Goal: Communication & Community: Answer question/provide support

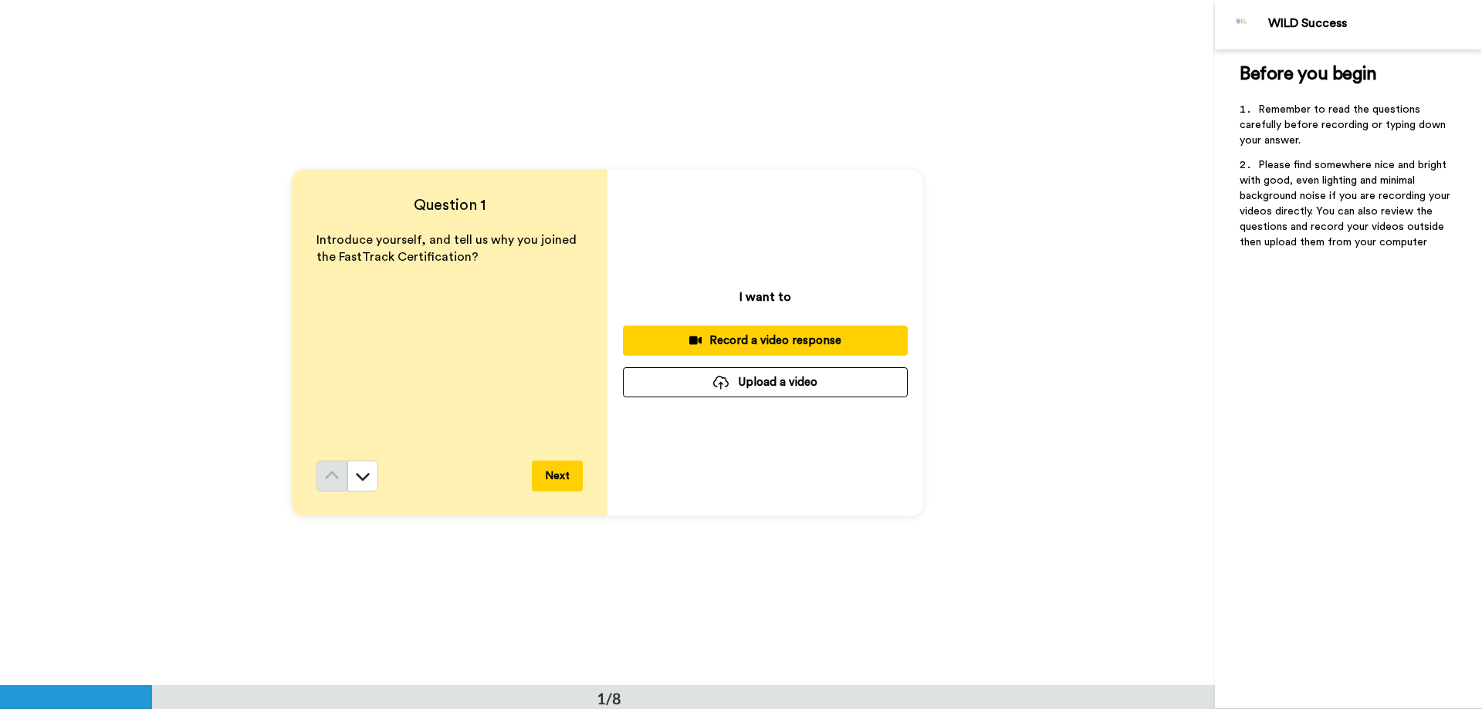
click at [704, 340] on div "Record a video response" at bounding box center [765, 341] width 260 height 16
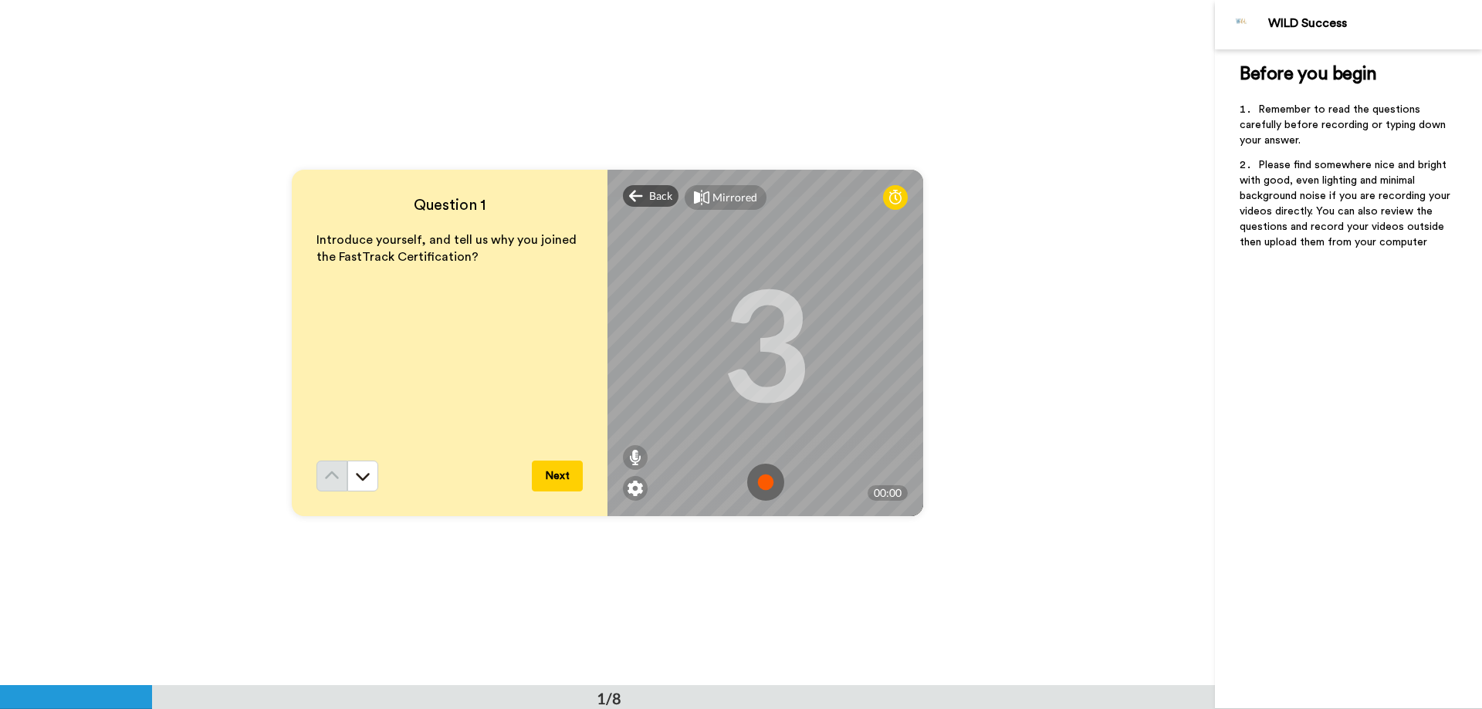
click at [767, 495] on img at bounding box center [765, 482] width 37 height 37
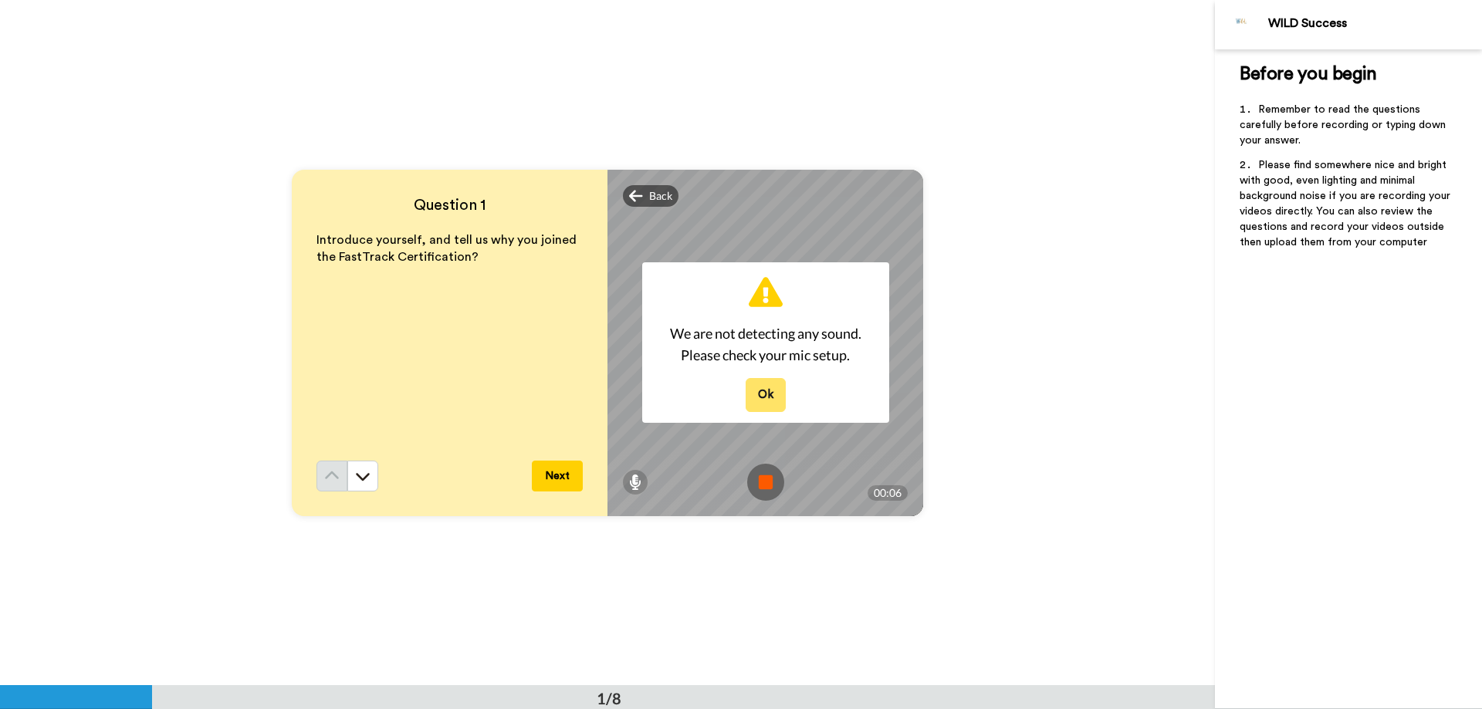
click at [767, 388] on button "Ok" at bounding box center [765, 394] width 40 height 33
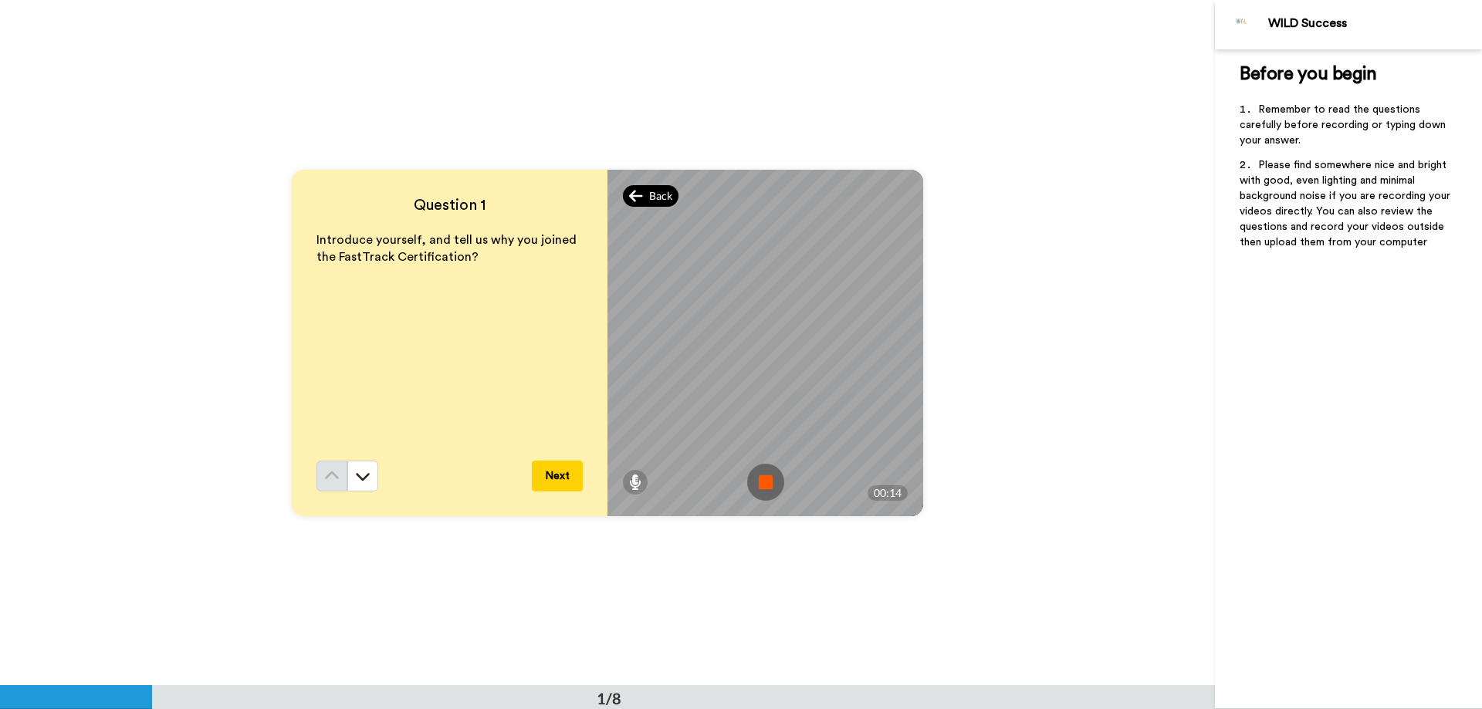
click at [644, 196] on div "Back" at bounding box center [651, 196] width 56 height 22
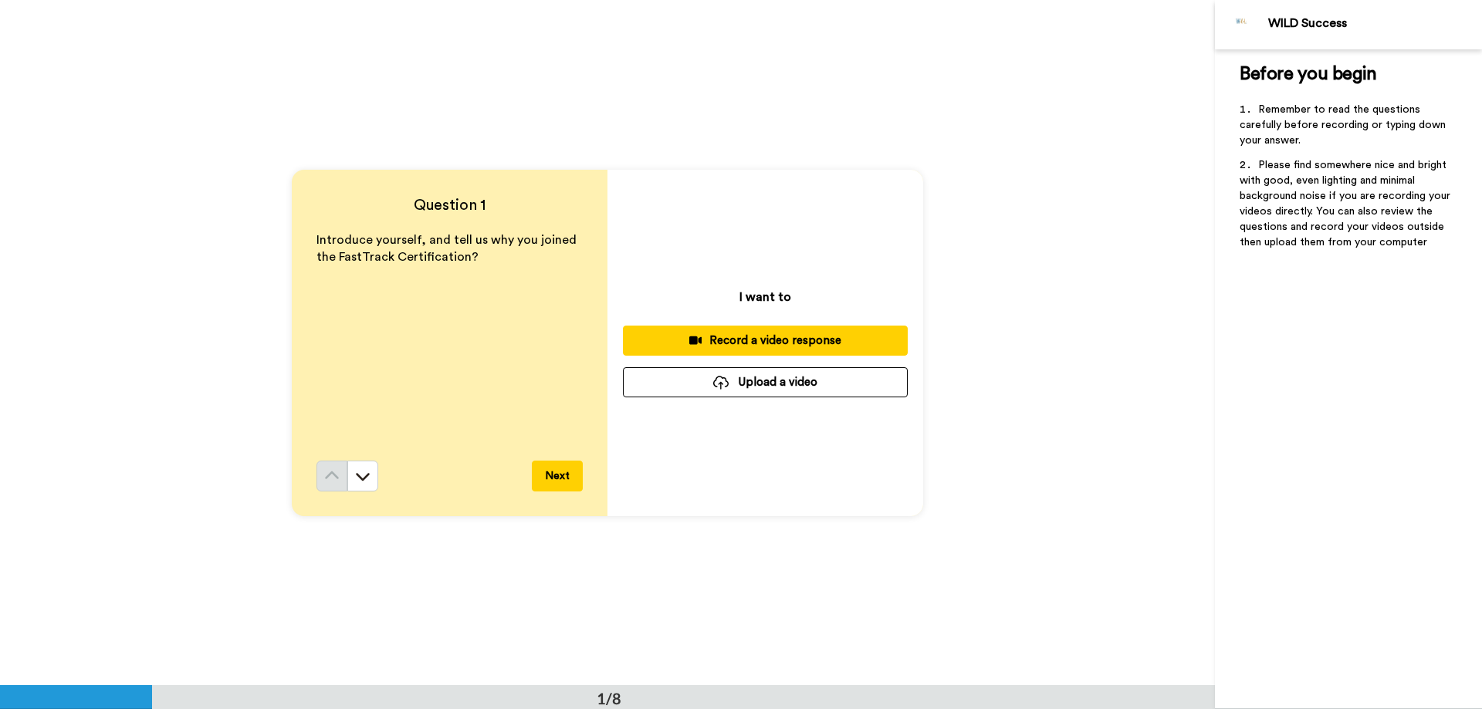
click at [723, 336] on div "Record a video response" at bounding box center [765, 341] width 260 height 16
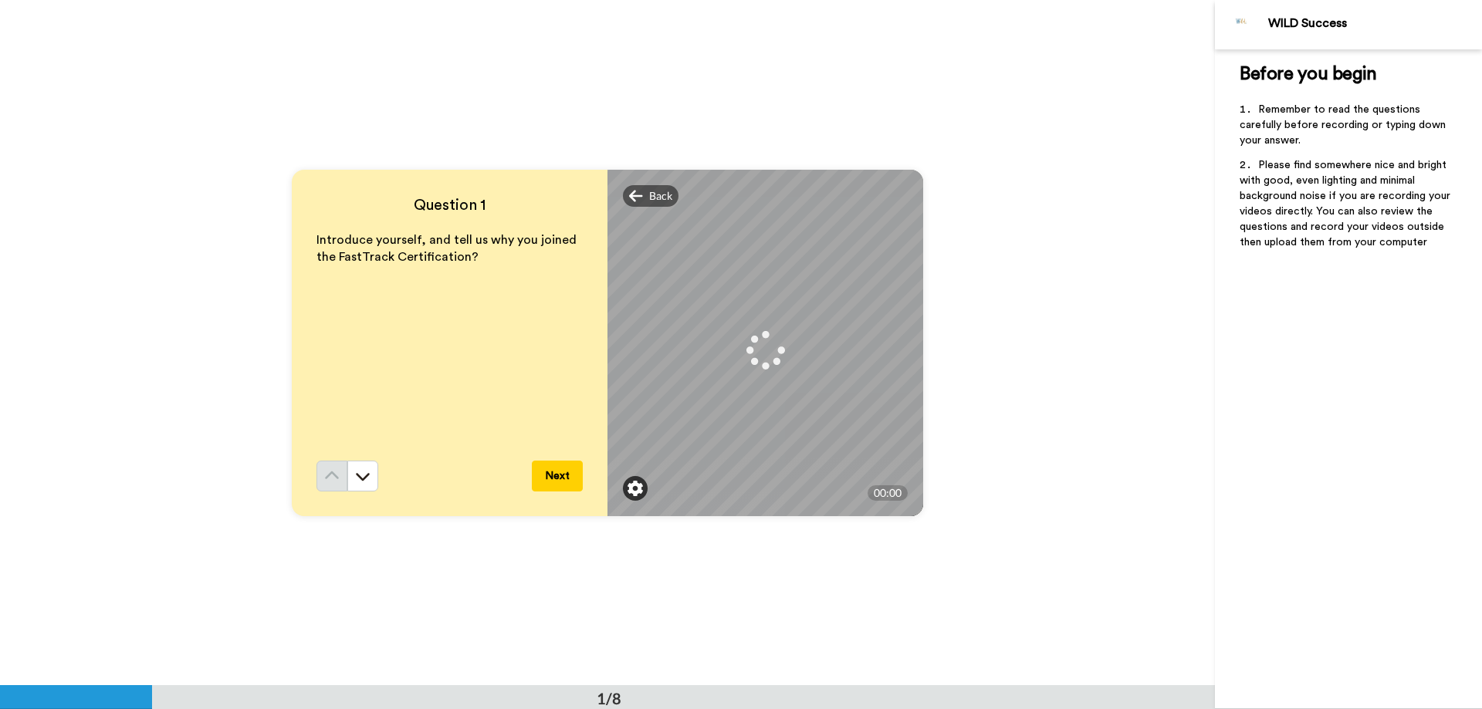
click at [629, 489] on img at bounding box center [634, 488] width 15 height 15
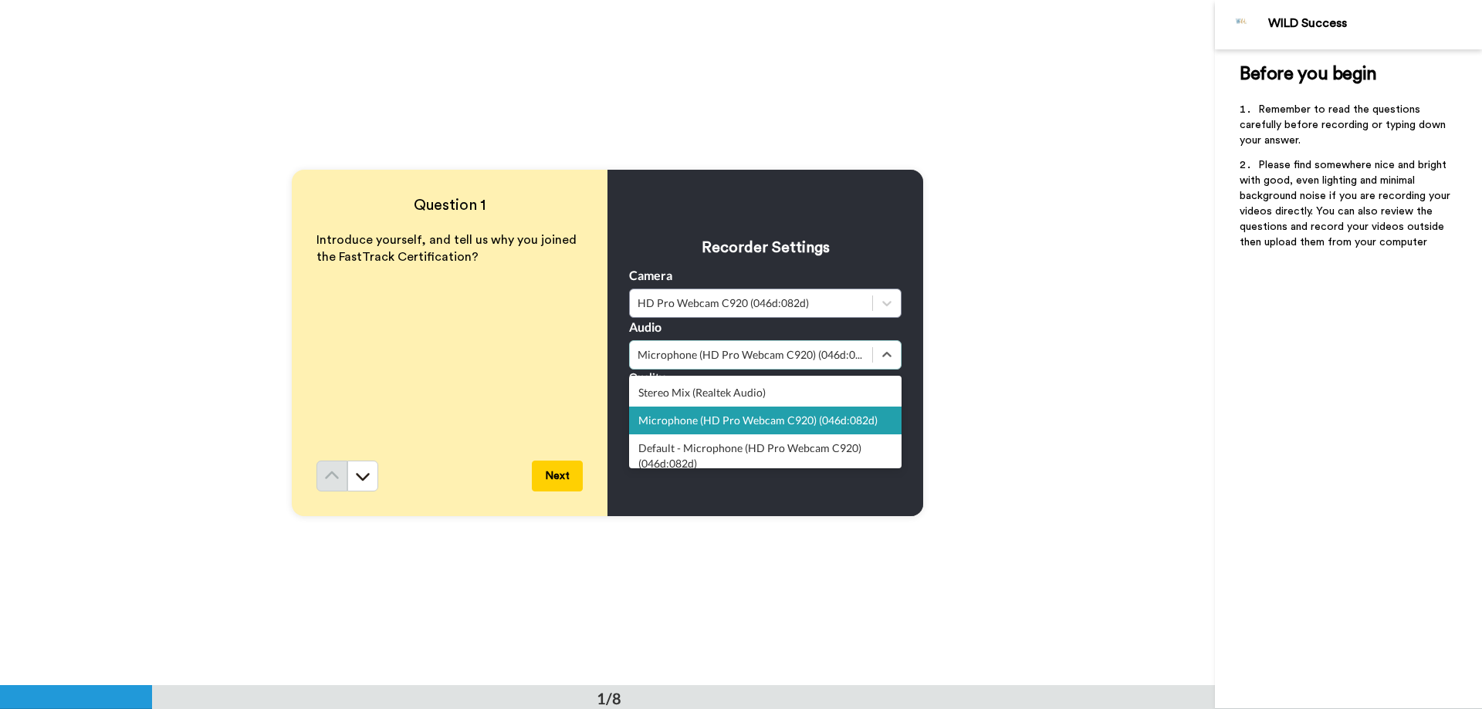
click at [658, 354] on div "Microphone (HD Pro Webcam C920) (046d:082d)" at bounding box center [750, 354] width 227 height 15
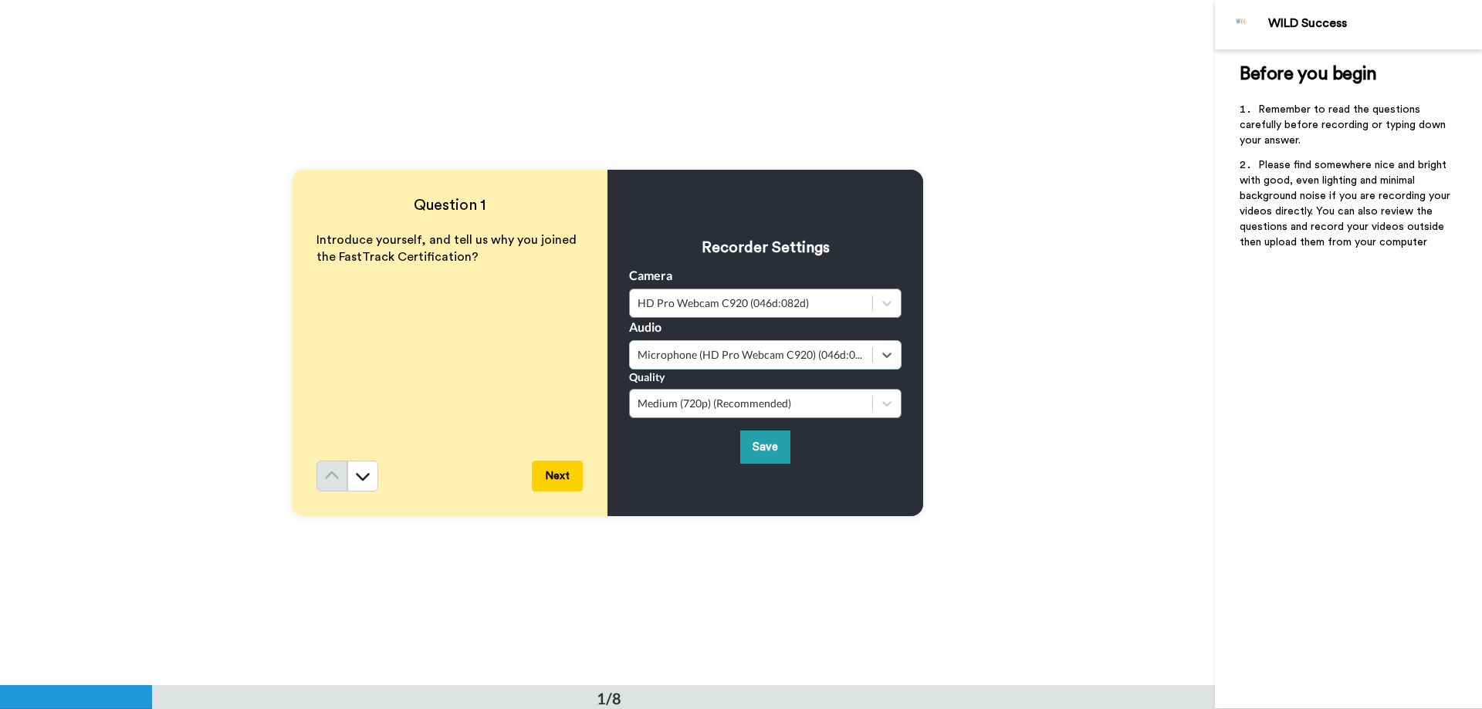
click at [658, 354] on div "Microphone (HD Pro Webcam C920) (046d:082d)" at bounding box center [750, 354] width 227 height 15
click at [760, 443] on button "Save" at bounding box center [765, 447] width 50 height 33
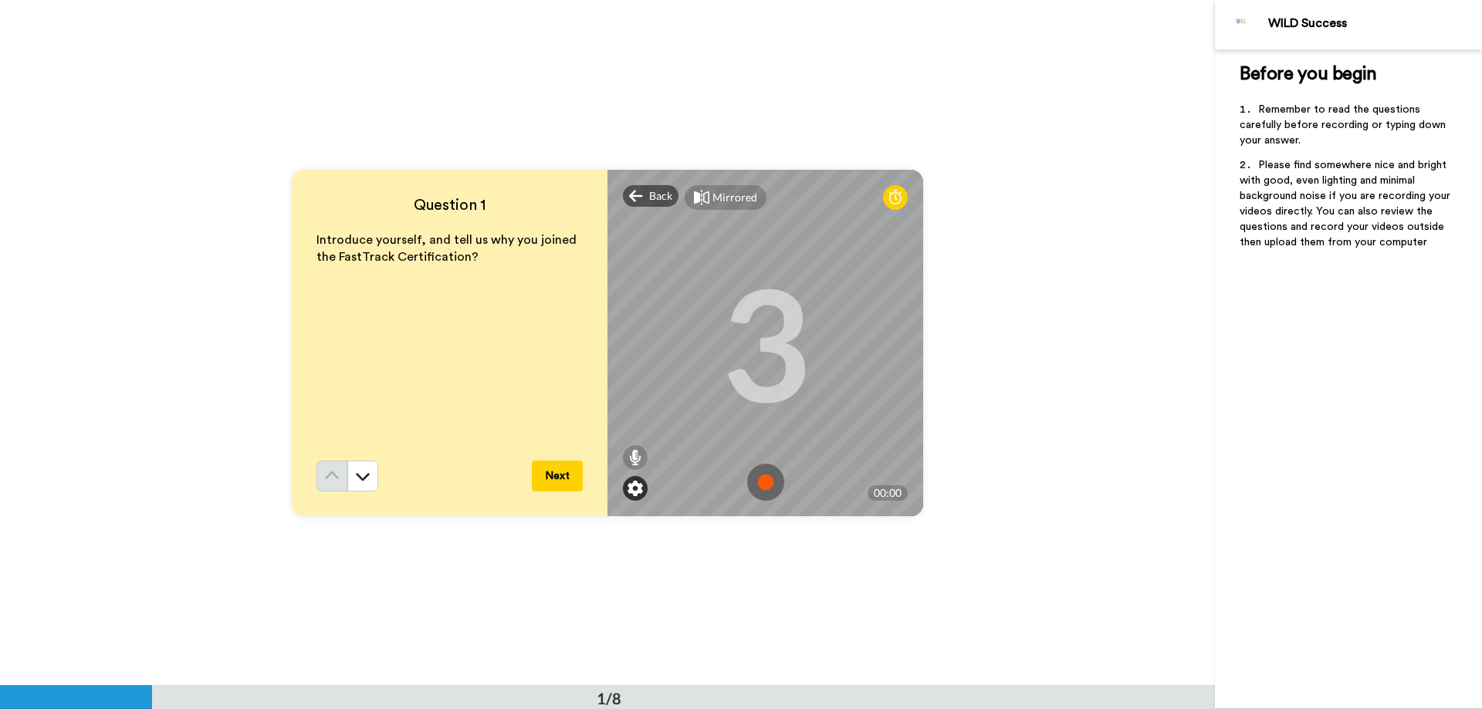
click at [627, 491] on img at bounding box center [634, 488] width 15 height 15
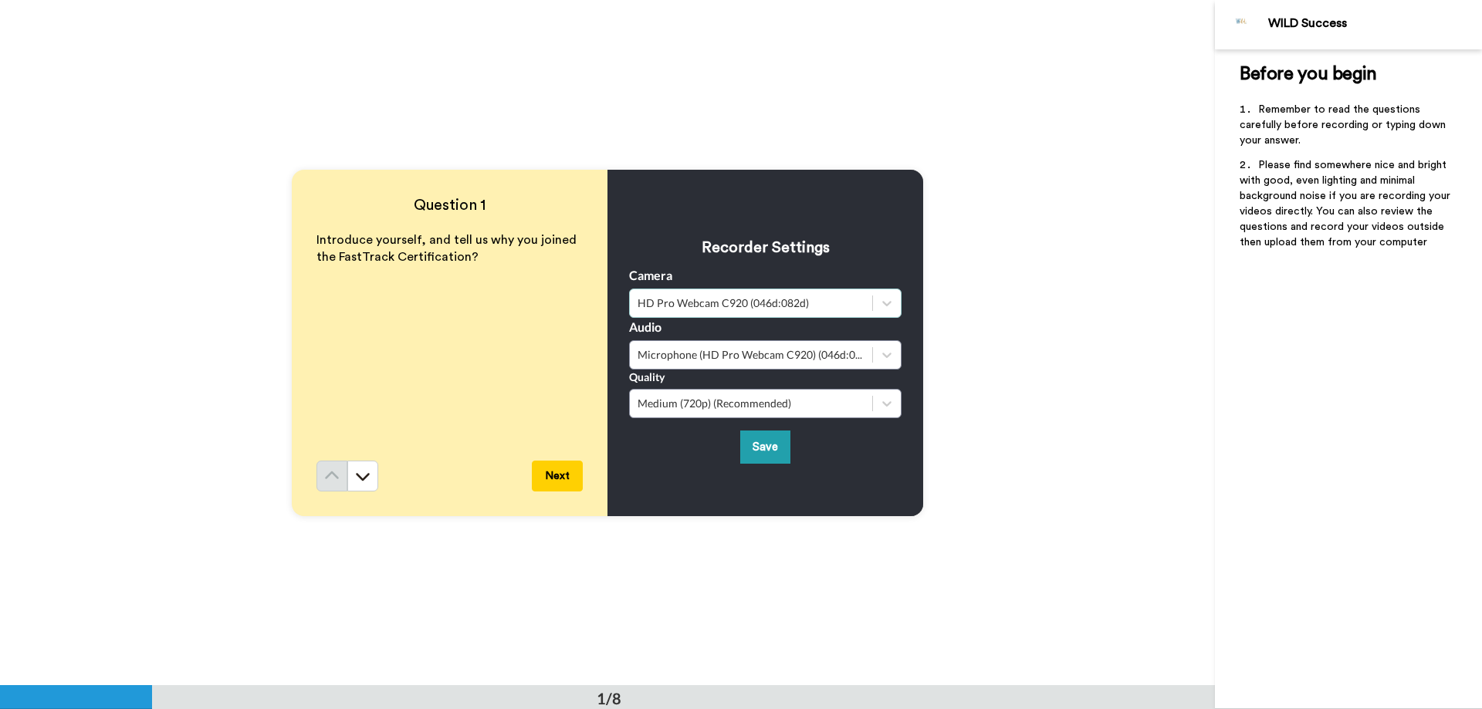
click at [705, 300] on div "HD Pro Webcam C920 (046d:082d)" at bounding box center [750, 303] width 227 height 15
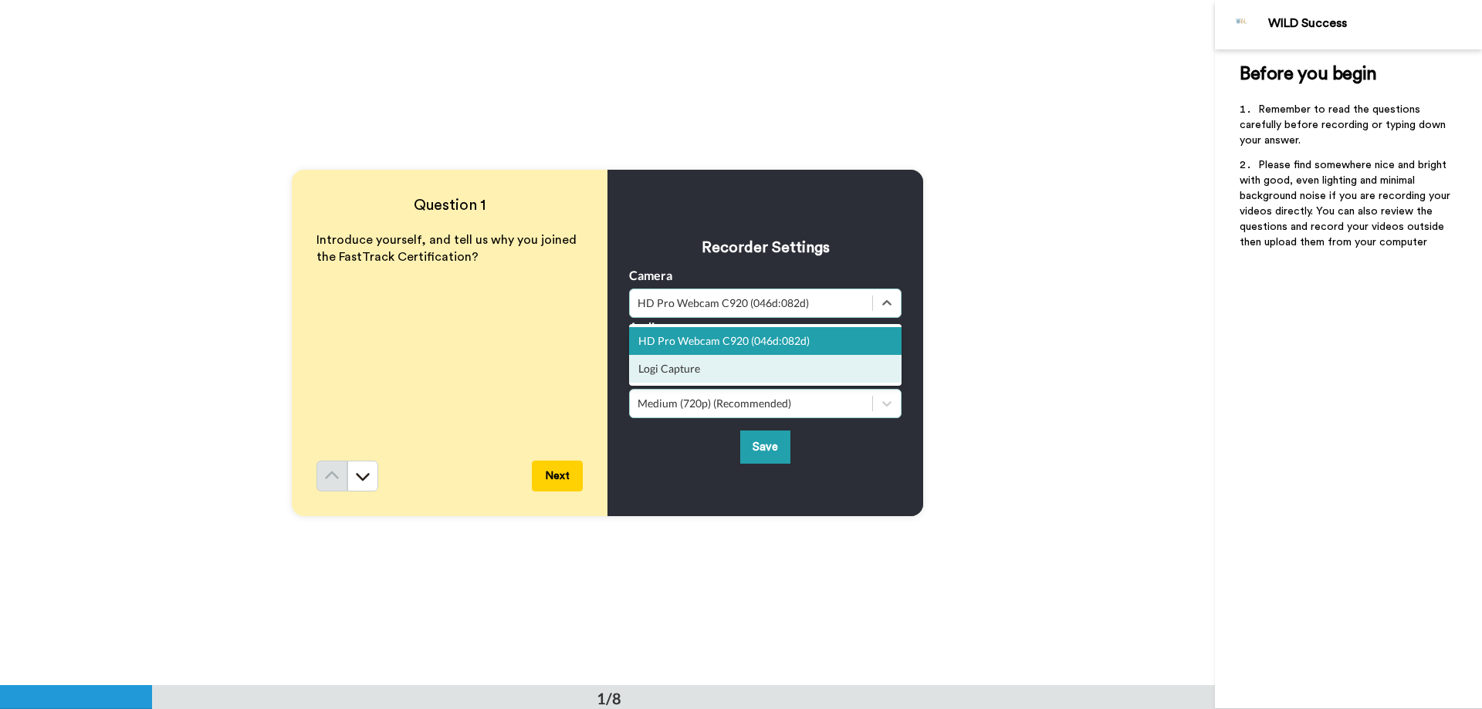
click at [708, 389] on div "Medium (720p) (Recommended)" at bounding box center [765, 403] width 272 height 29
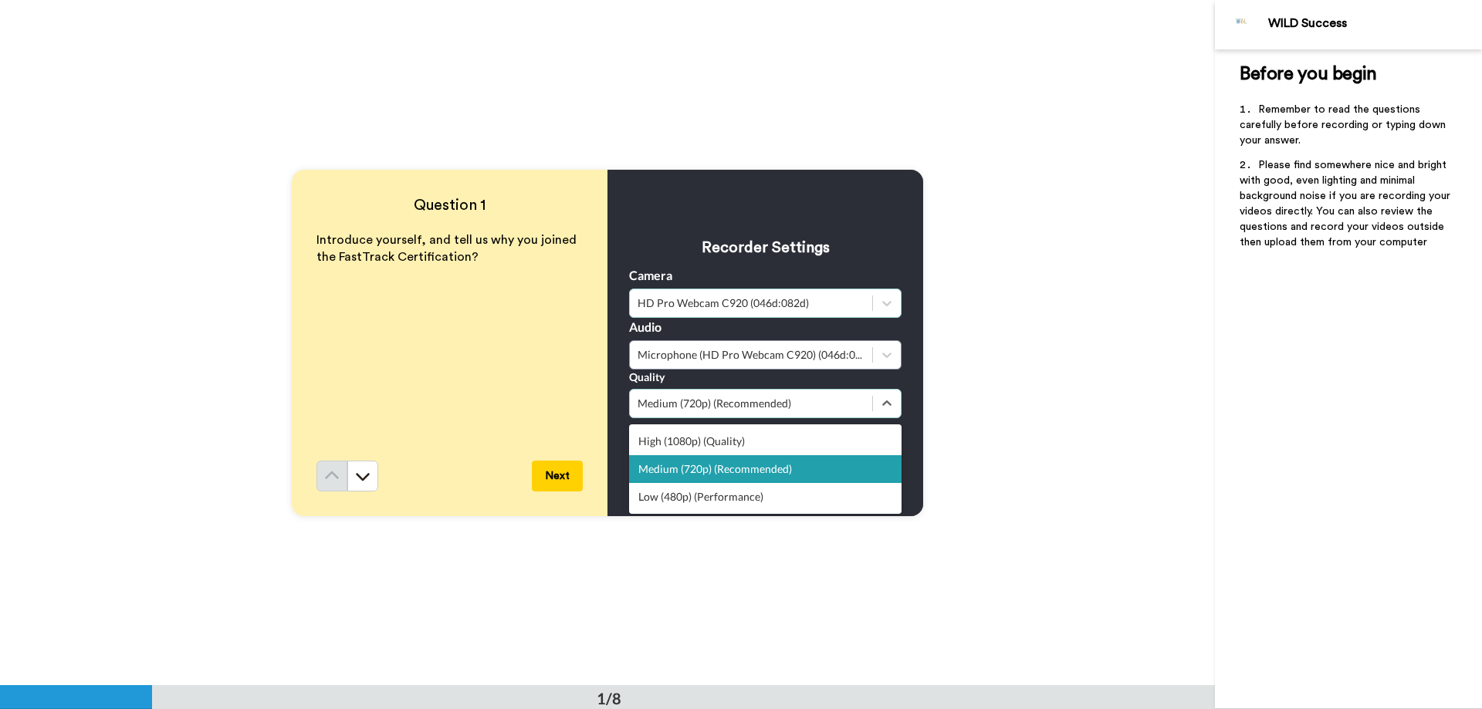
click at [718, 305] on div "HD Pro Webcam C920 (046d:082d)" at bounding box center [750, 303] width 227 height 15
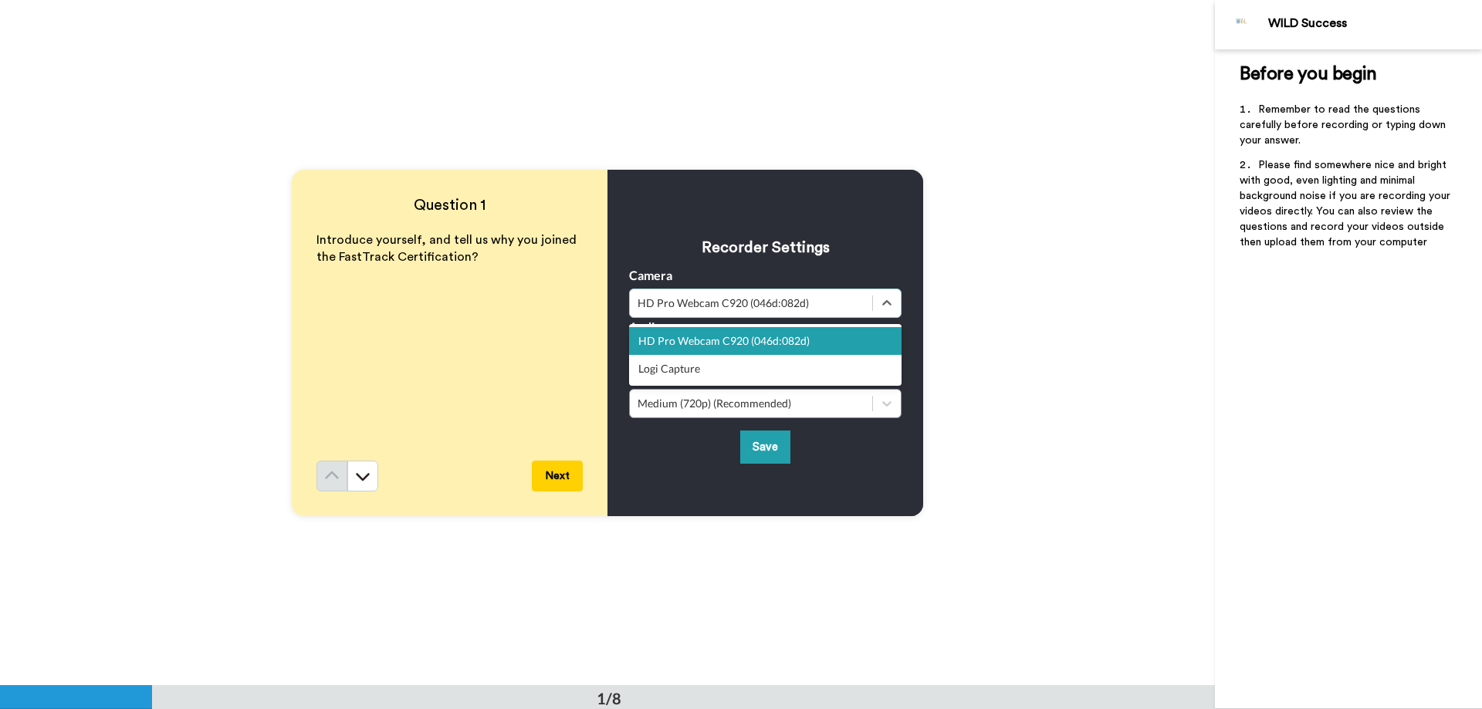
click at [718, 305] on div "HD Pro Webcam C920 (046d:082d)" at bounding box center [750, 303] width 227 height 15
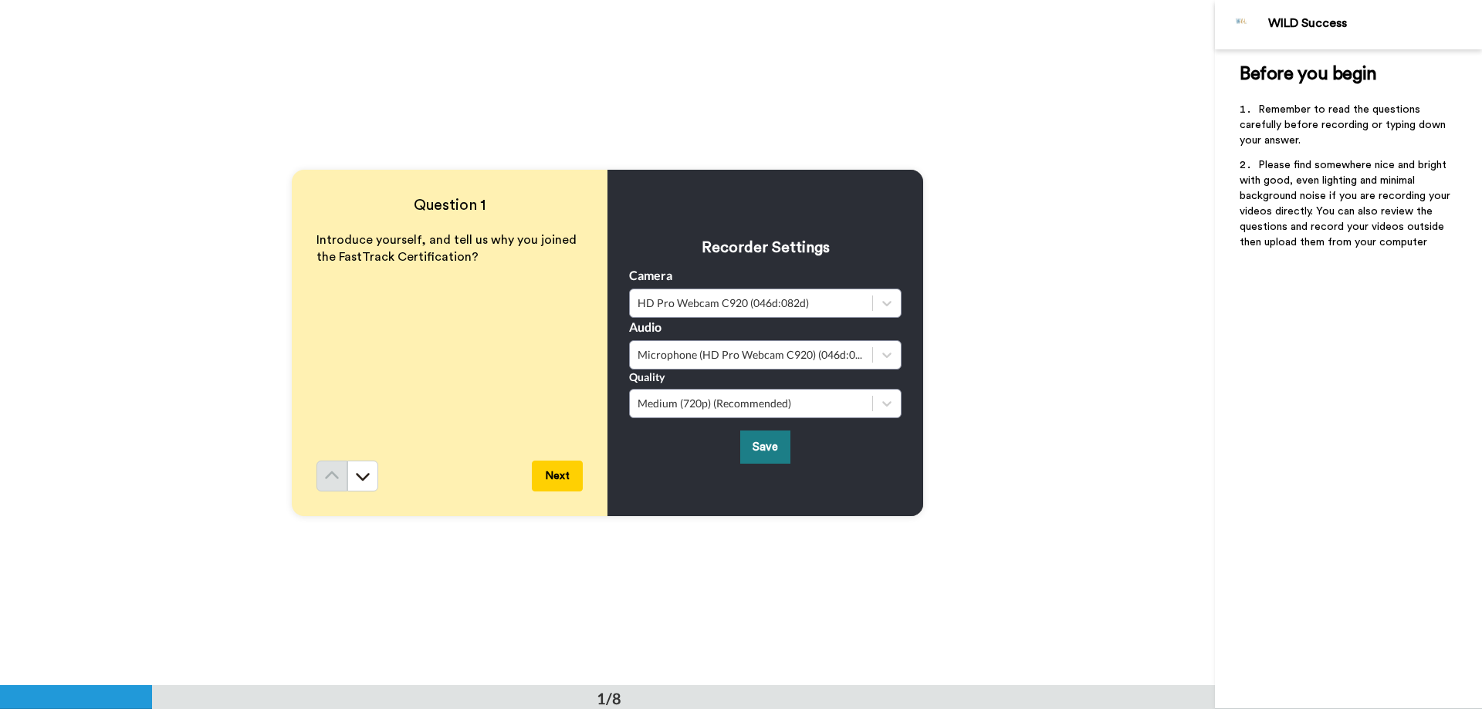
click at [746, 451] on button "Save" at bounding box center [765, 447] width 50 height 33
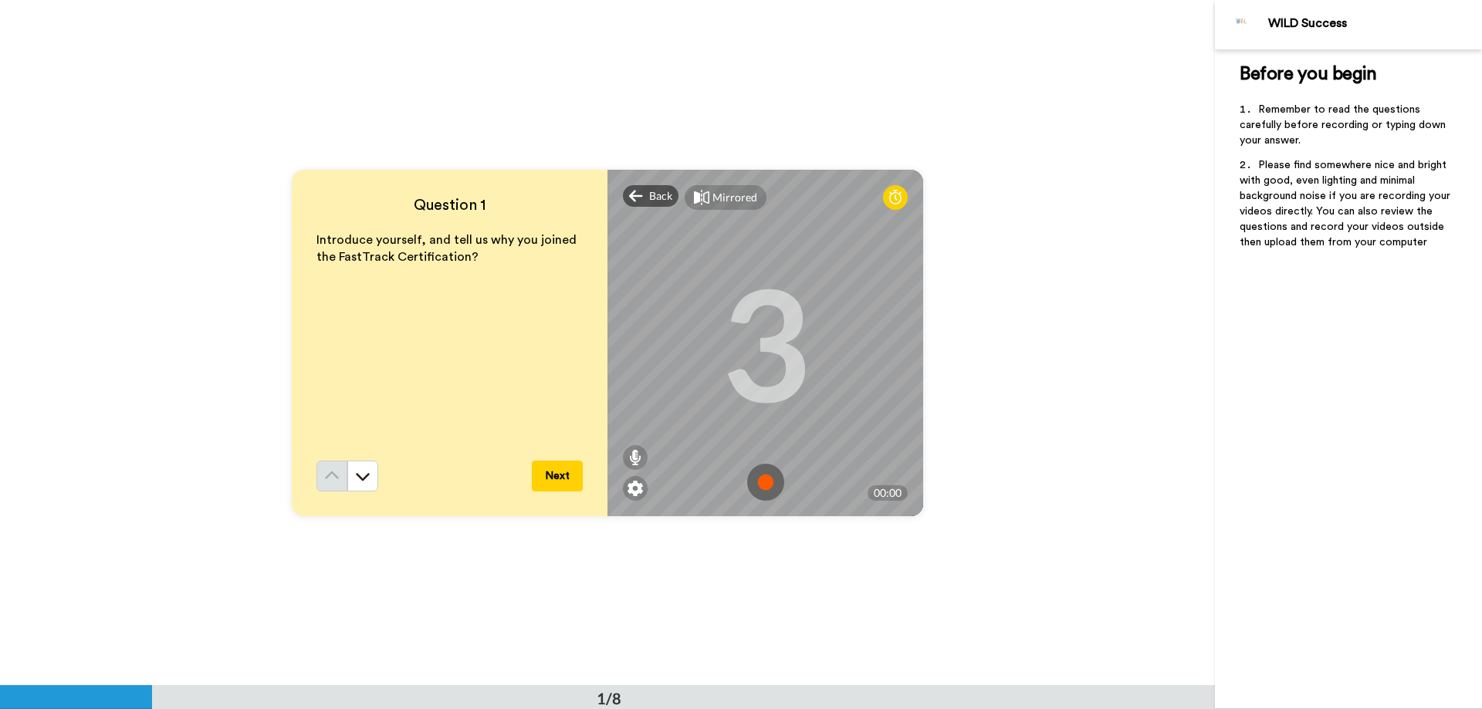
click at [759, 489] on img at bounding box center [765, 482] width 37 height 37
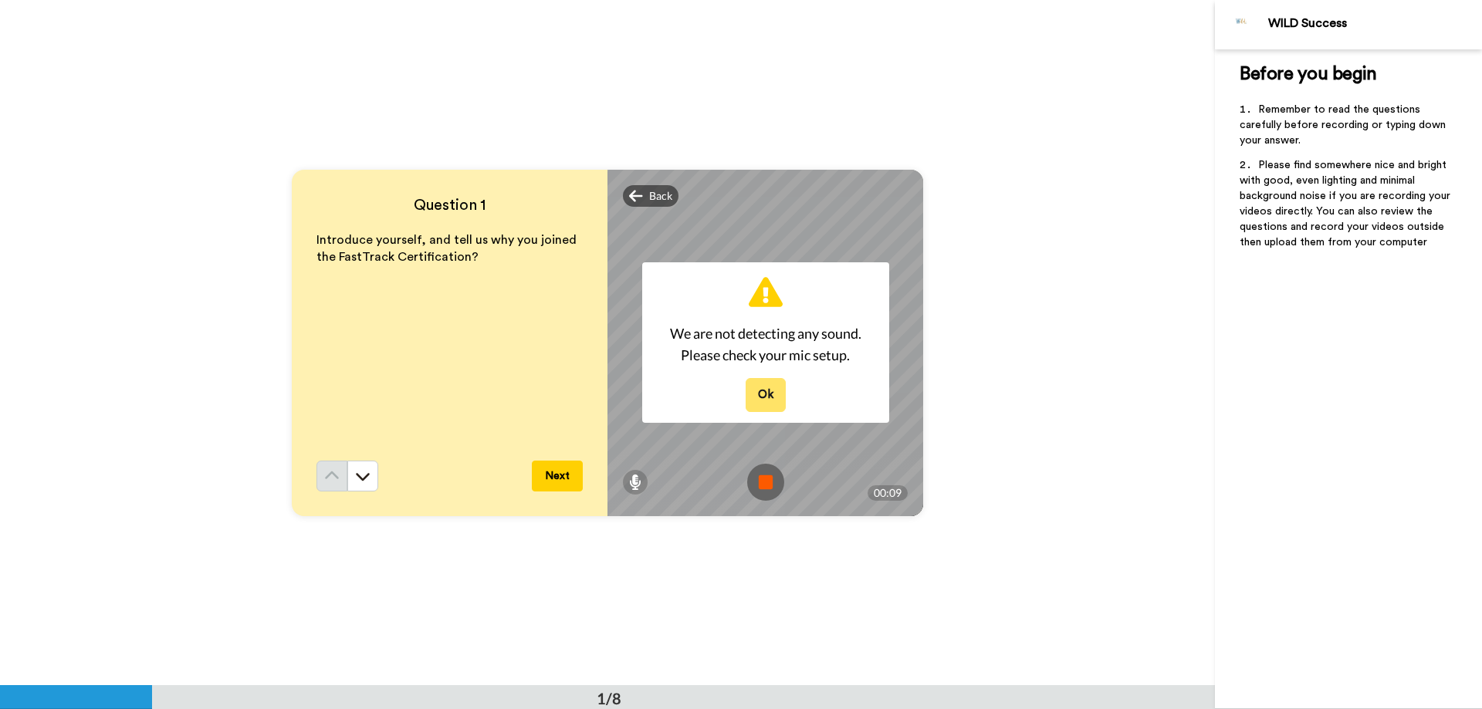
click at [759, 388] on button "Ok" at bounding box center [765, 394] width 40 height 33
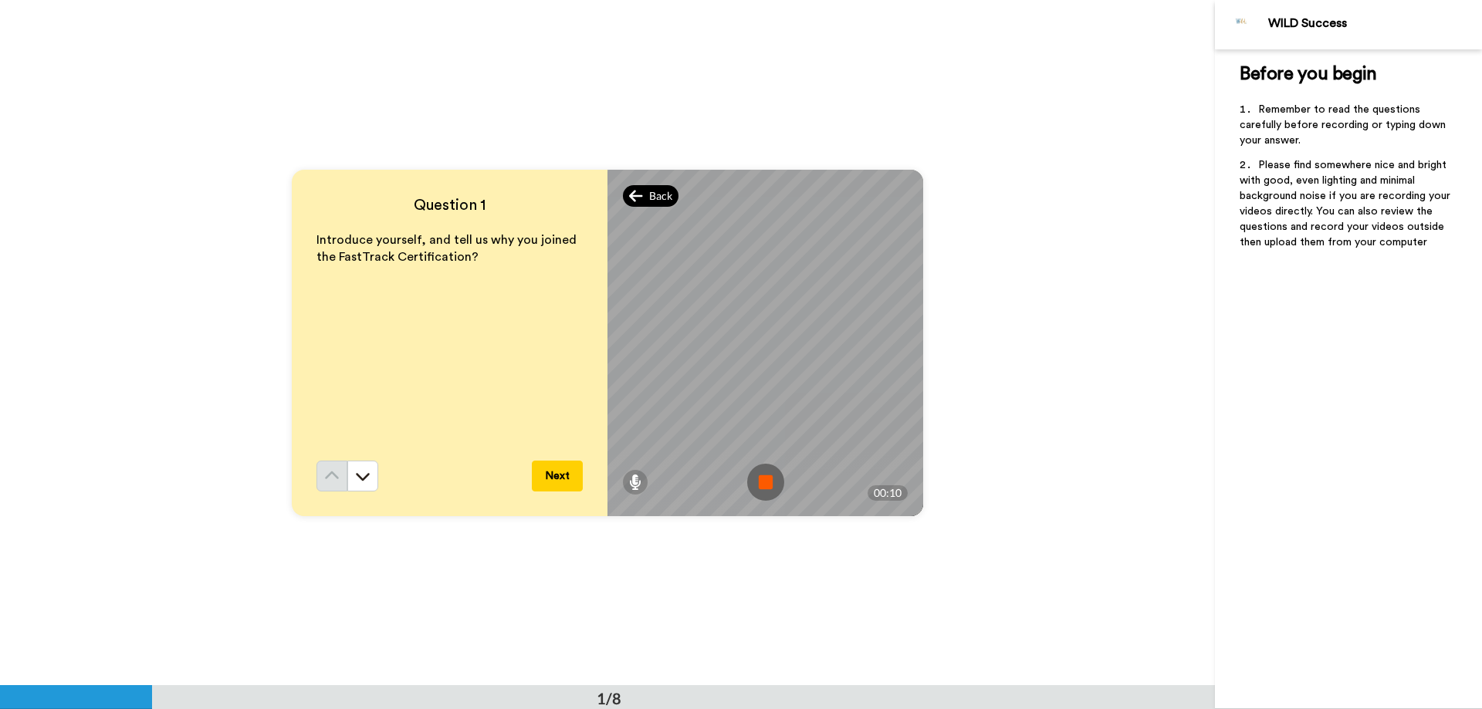
click at [635, 195] on icon at bounding box center [635, 196] width 13 height 12
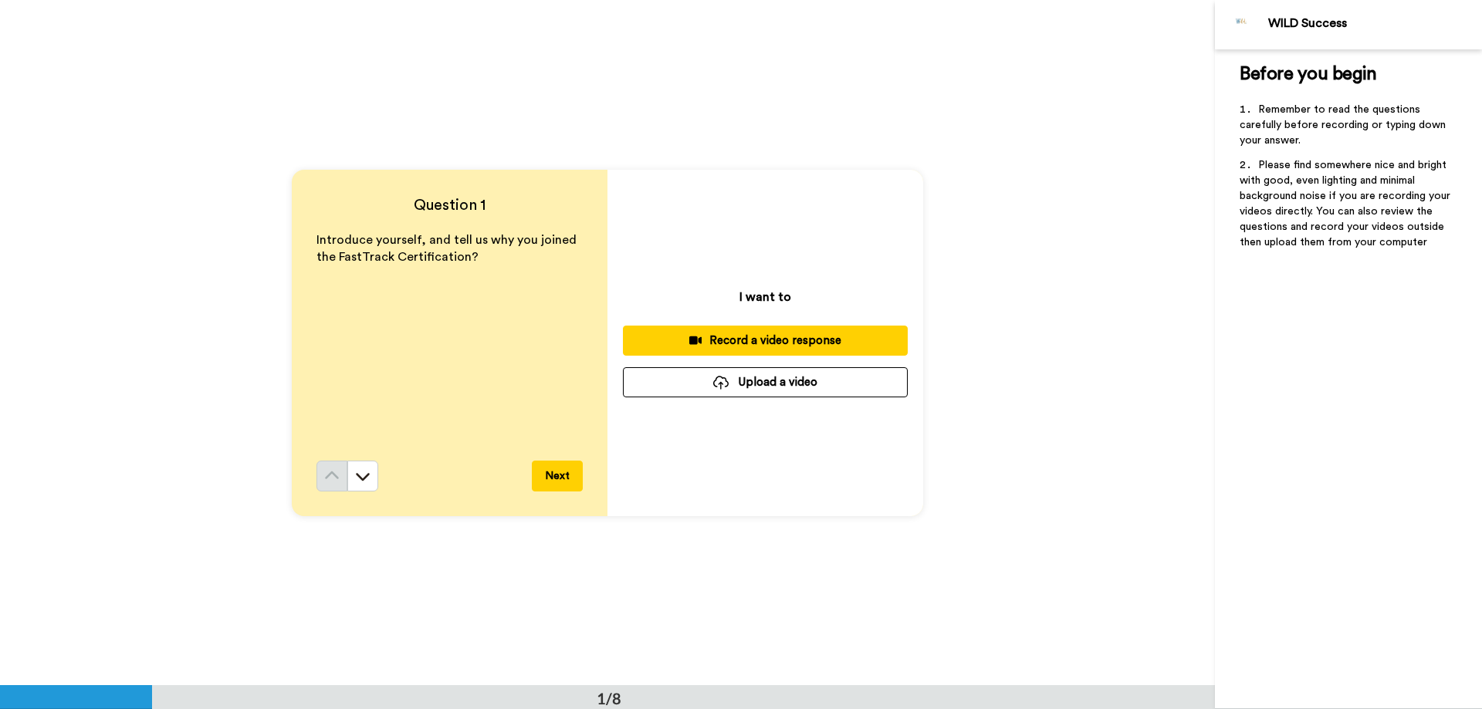
click at [553, 472] on button "Next" at bounding box center [557, 476] width 51 height 31
click at [365, 487] on button at bounding box center [362, 476] width 31 height 31
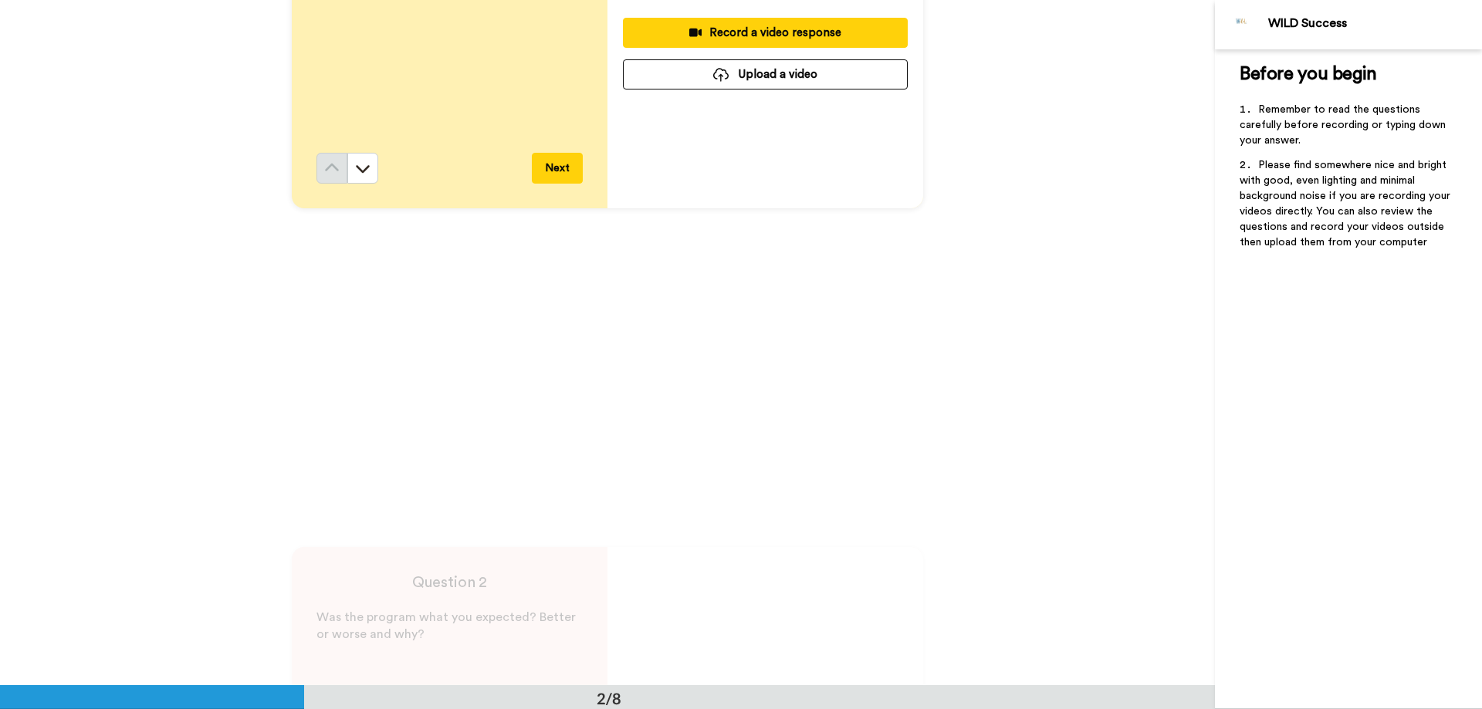
scroll to position [540, 0]
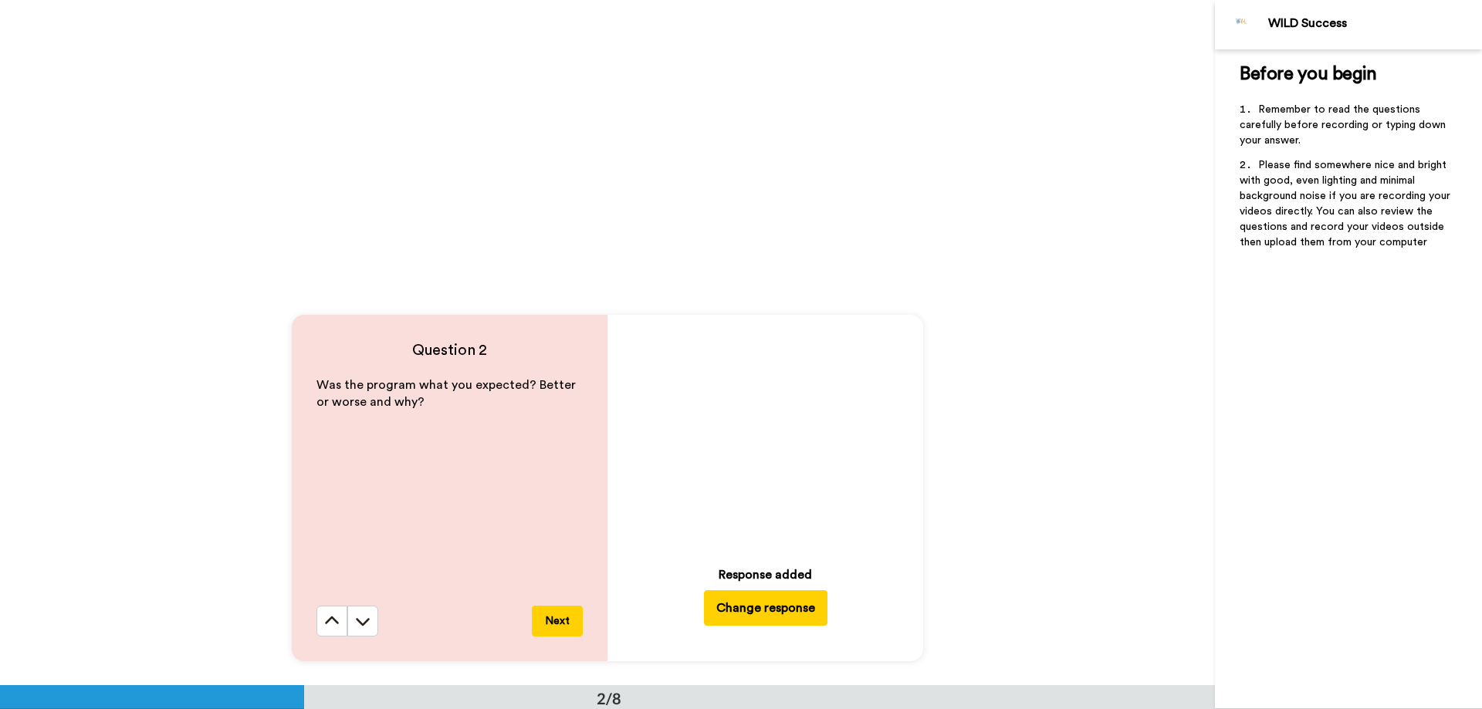
click at [751, 607] on button "Change response" at bounding box center [765, 607] width 123 height 35
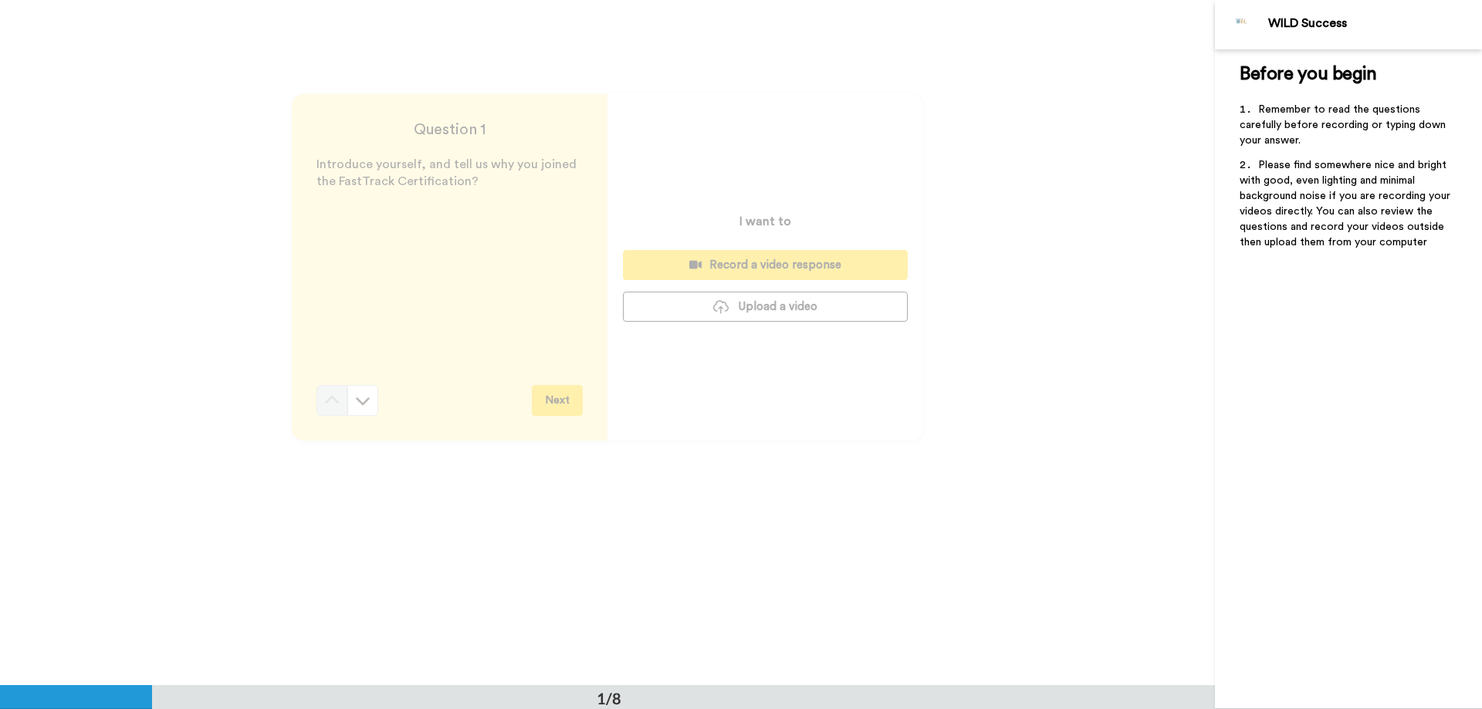
scroll to position [0, 0]
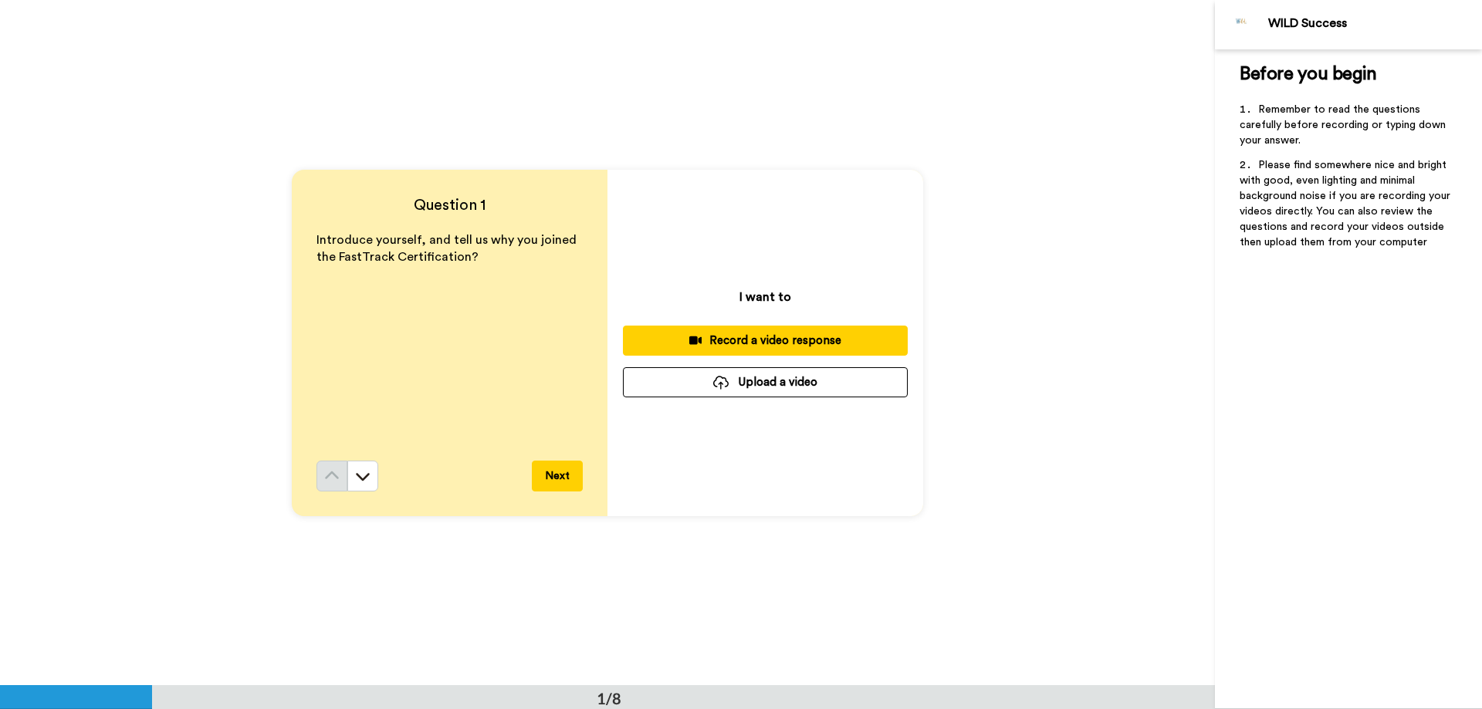
click at [729, 340] on div "Record a video response" at bounding box center [765, 341] width 260 height 16
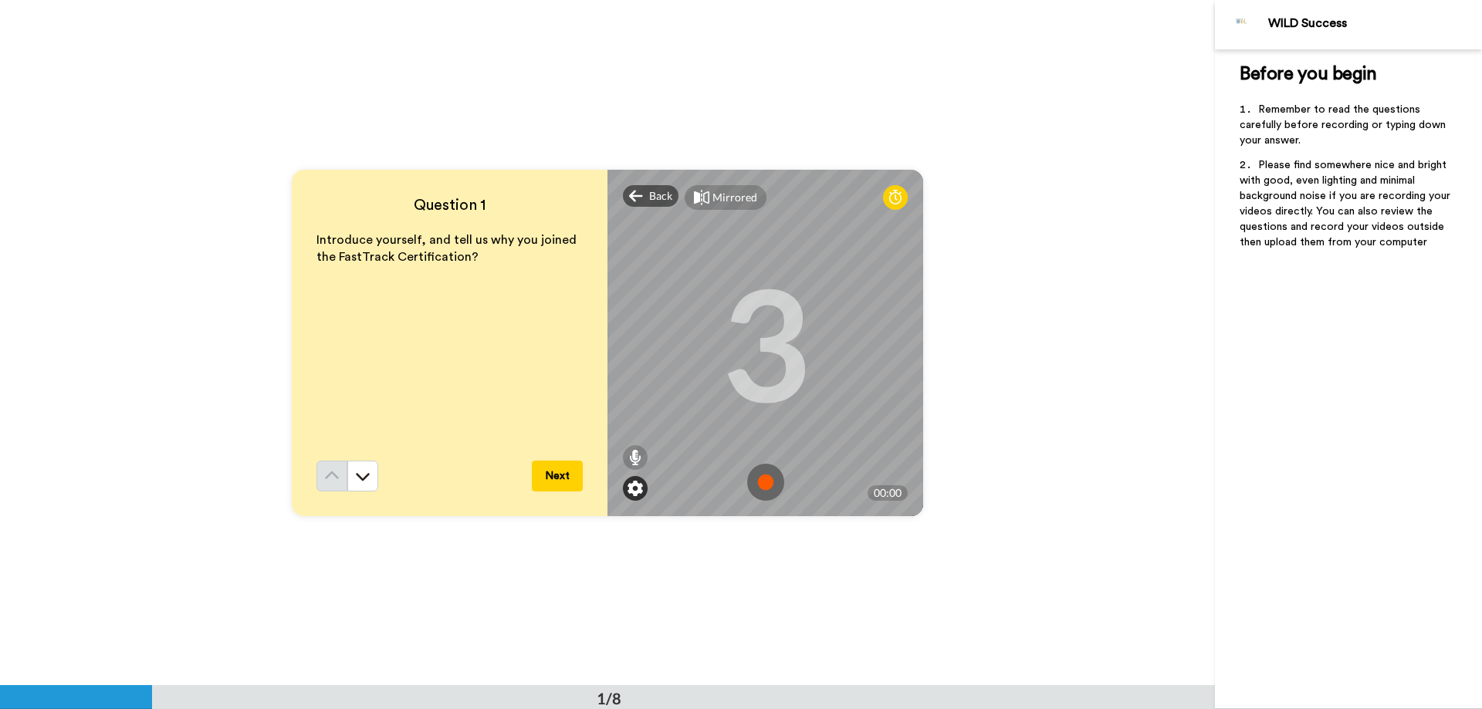
click at [631, 492] on img at bounding box center [634, 488] width 15 height 15
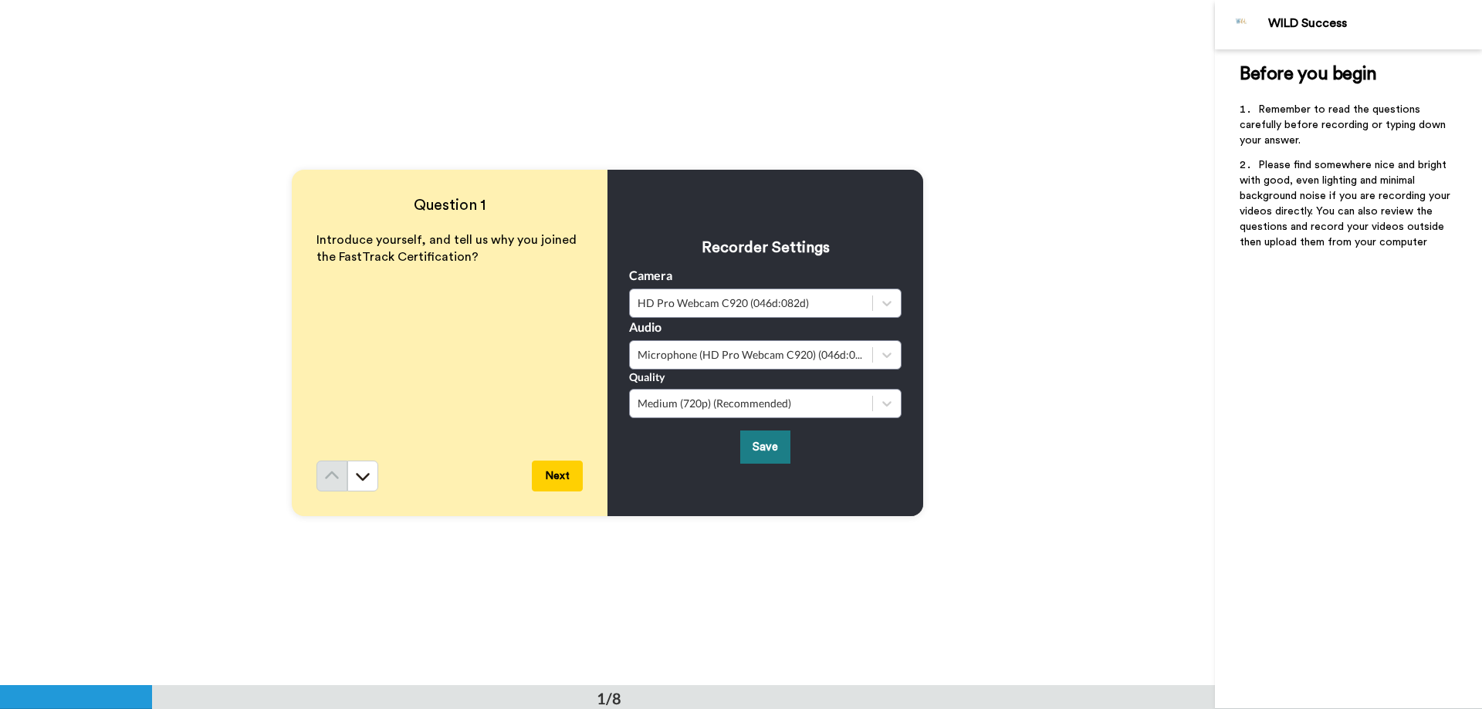
click at [769, 459] on button "Save" at bounding box center [765, 447] width 50 height 33
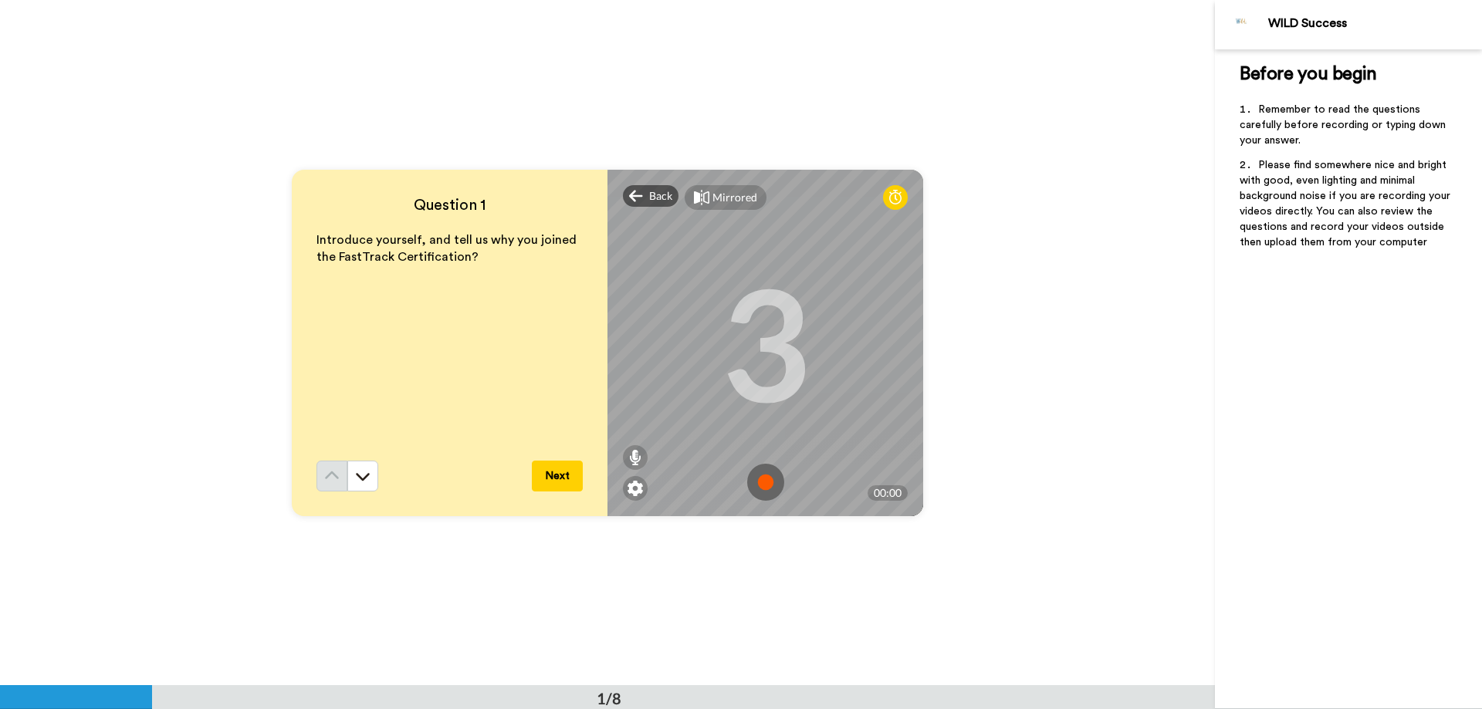
click at [768, 482] on img at bounding box center [765, 482] width 37 height 37
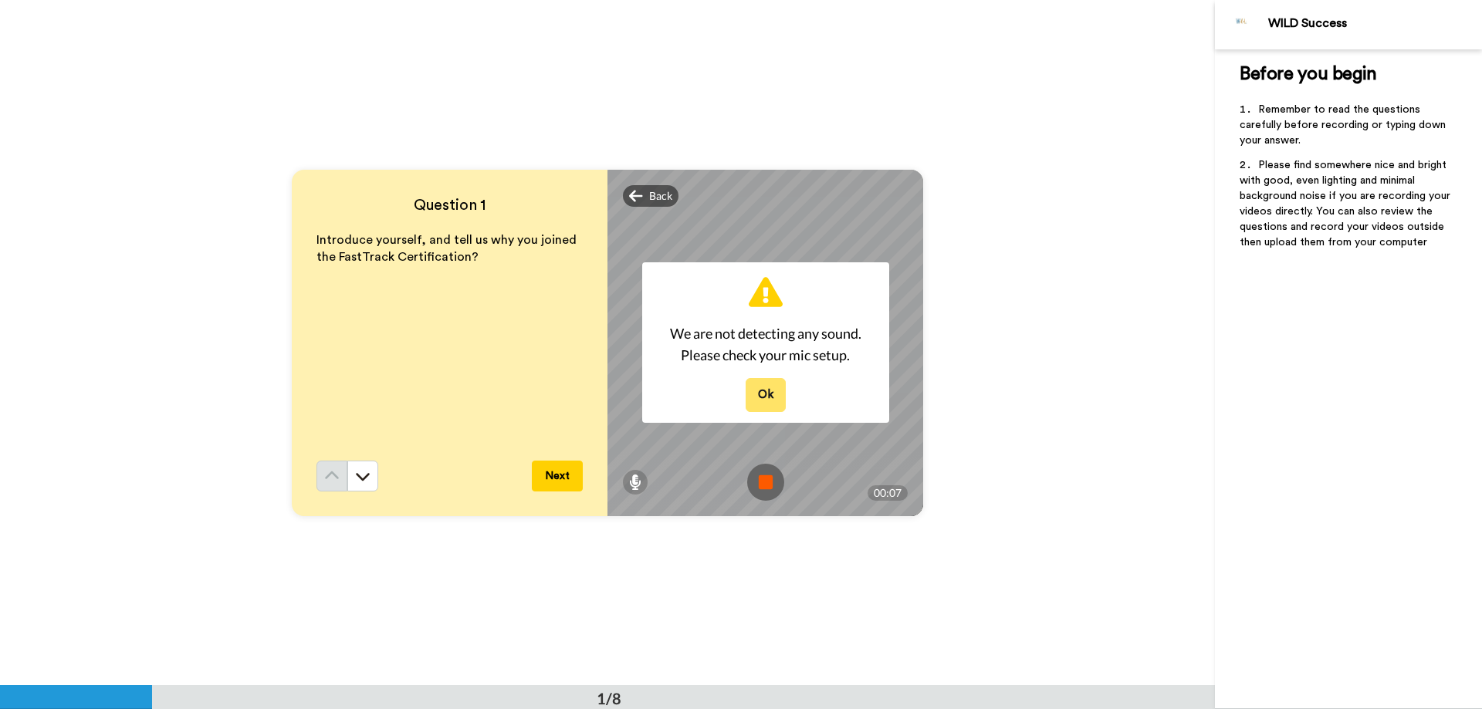
click at [756, 394] on button "Ok" at bounding box center [765, 394] width 40 height 33
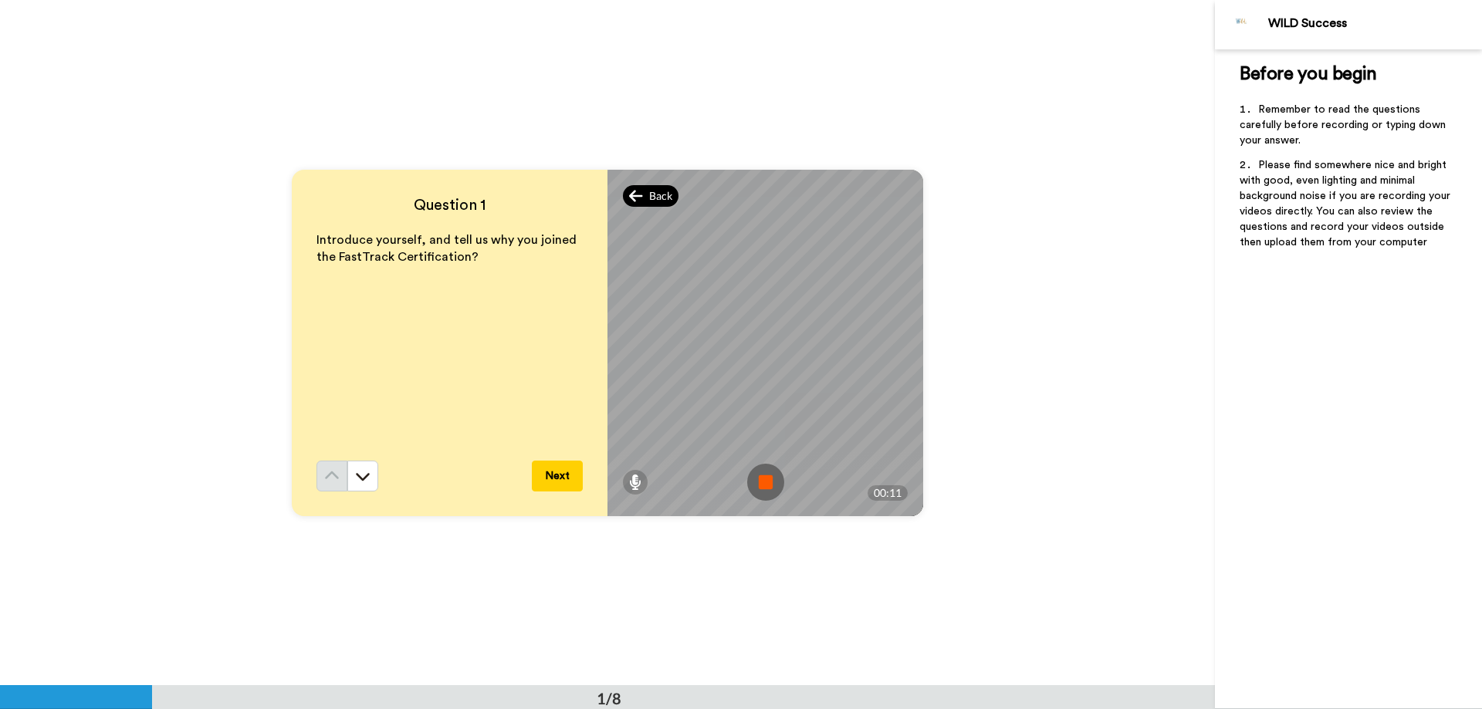
click at [634, 198] on icon at bounding box center [636, 195] width 14 height 15
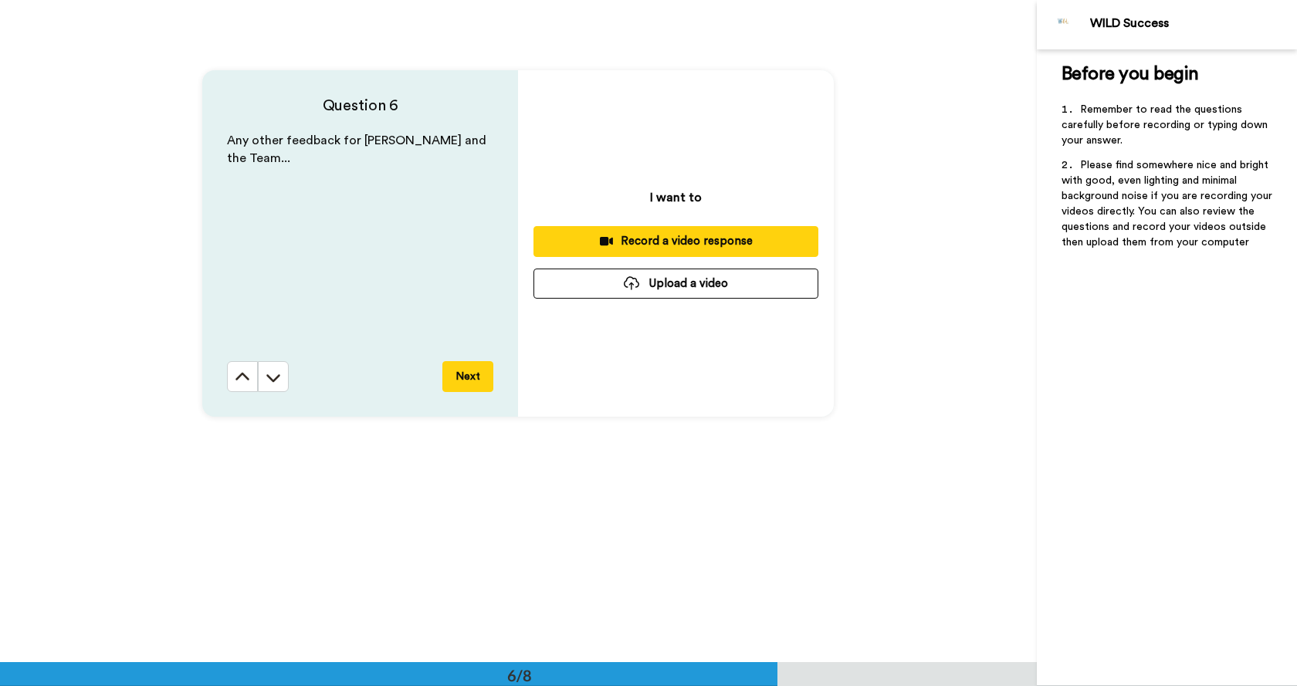
scroll to position [3361, 0]
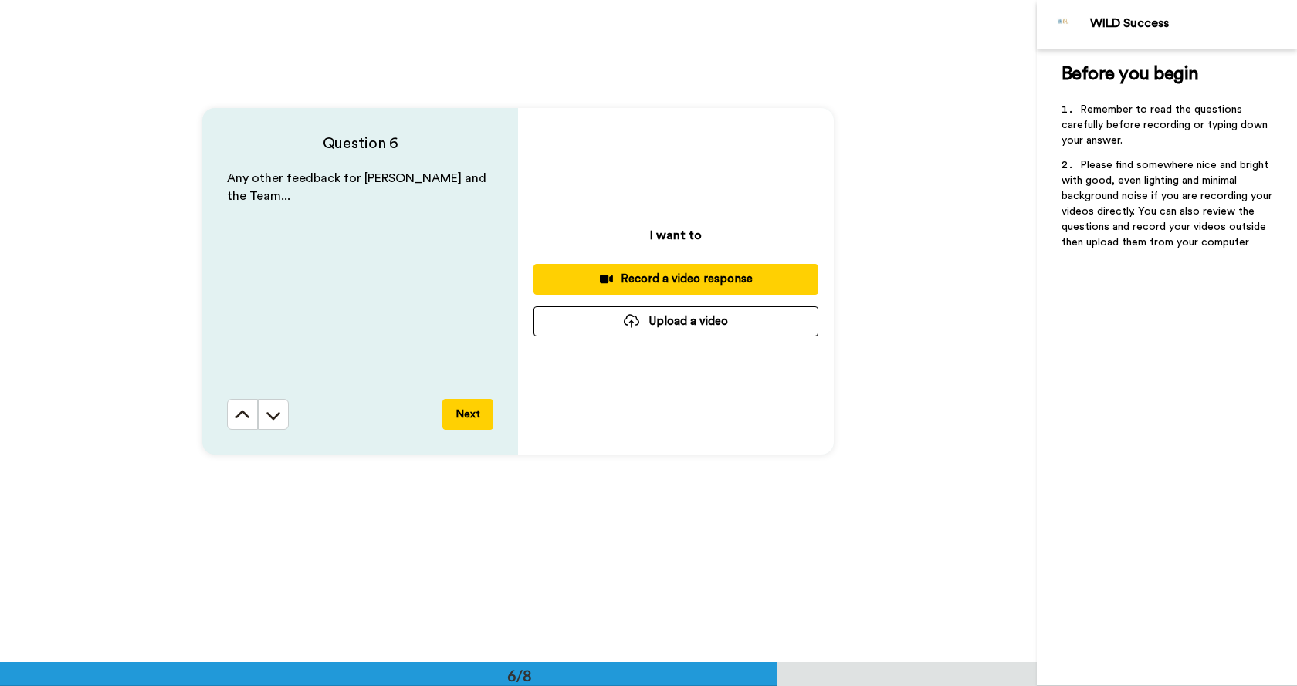
click at [603, 275] on icon at bounding box center [606, 279] width 13 height 12
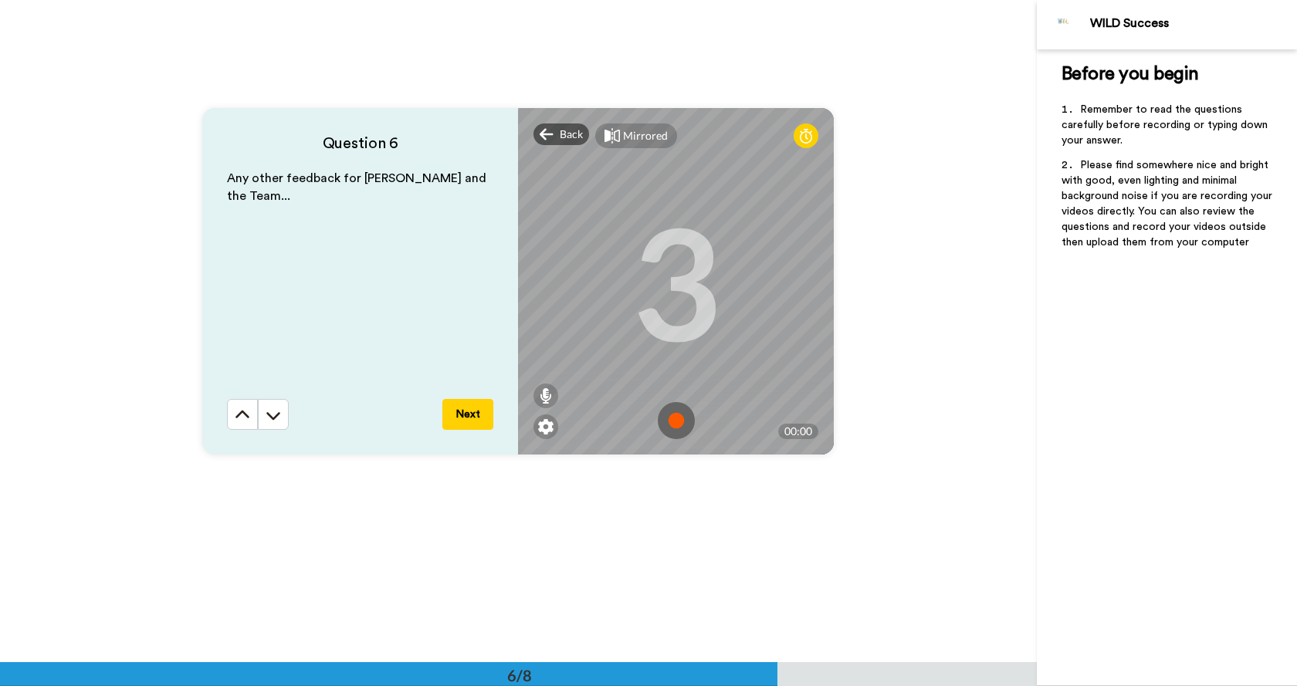
click at [664, 424] on img at bounding box center [676, 420] width 37 height 37
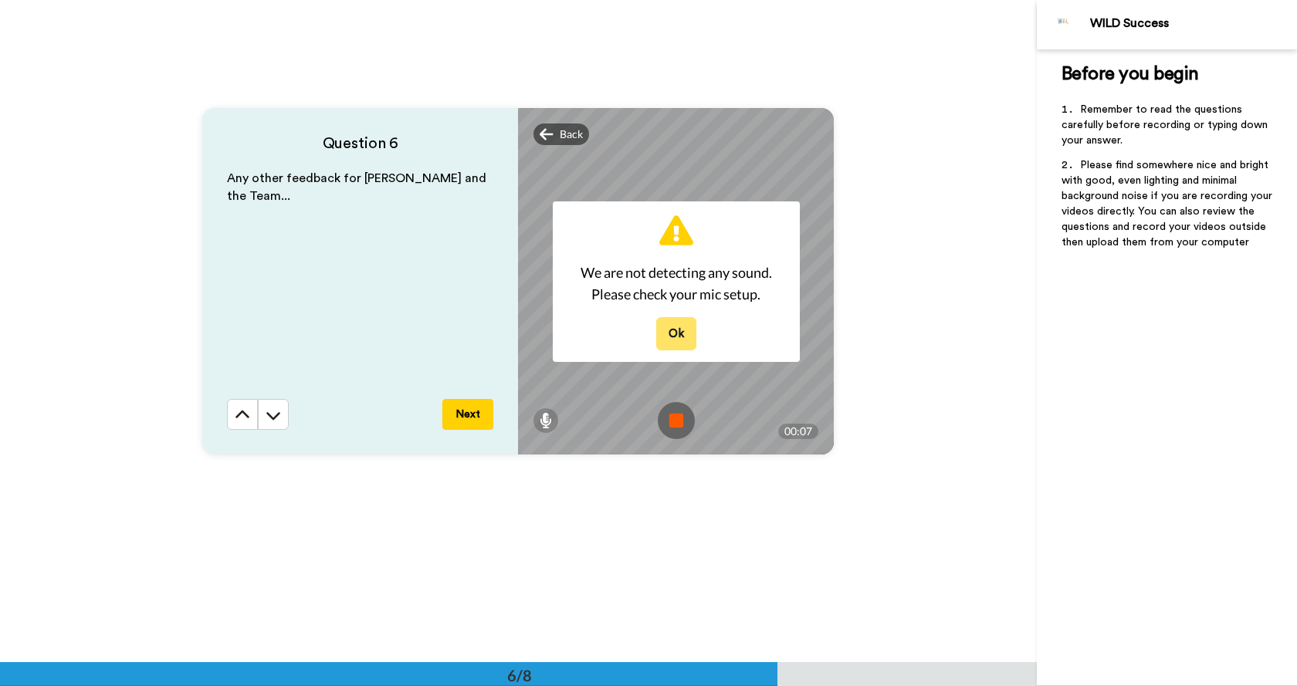
click at [678, 326] on button "Ok" at bounding box center [676, 333] width 40 height 33
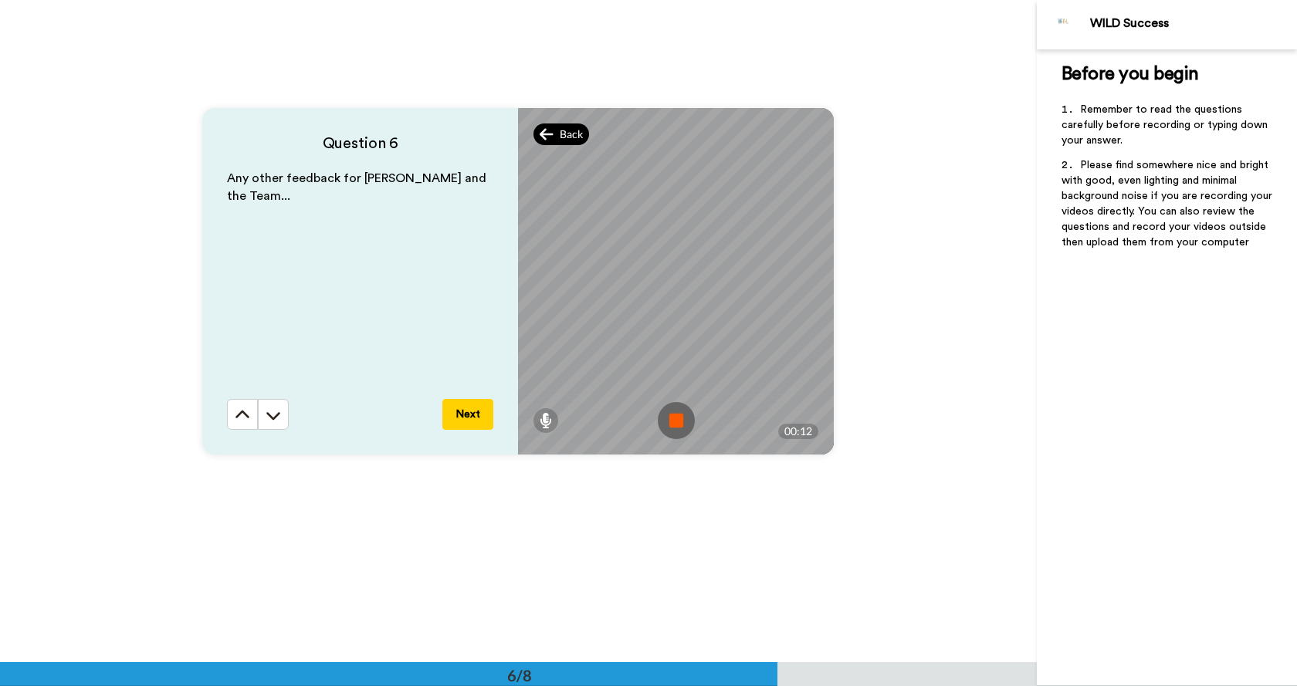
click at [560, 137] on span "Back" at bounding box center [571, 134] width 23 height 15
